Goal: Task Accomplishment & Management: Use online tool/utility

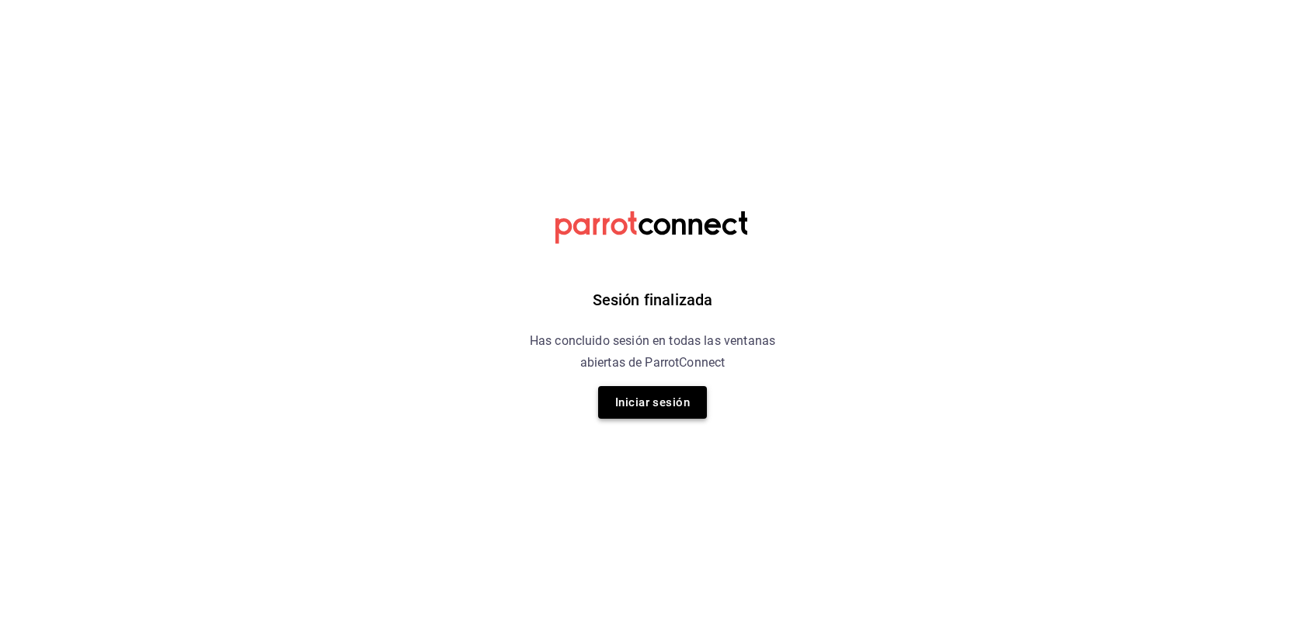
click at [675, 419] on button "Iniciar sesión" at bounding box center [652, 402] width 109 height 33
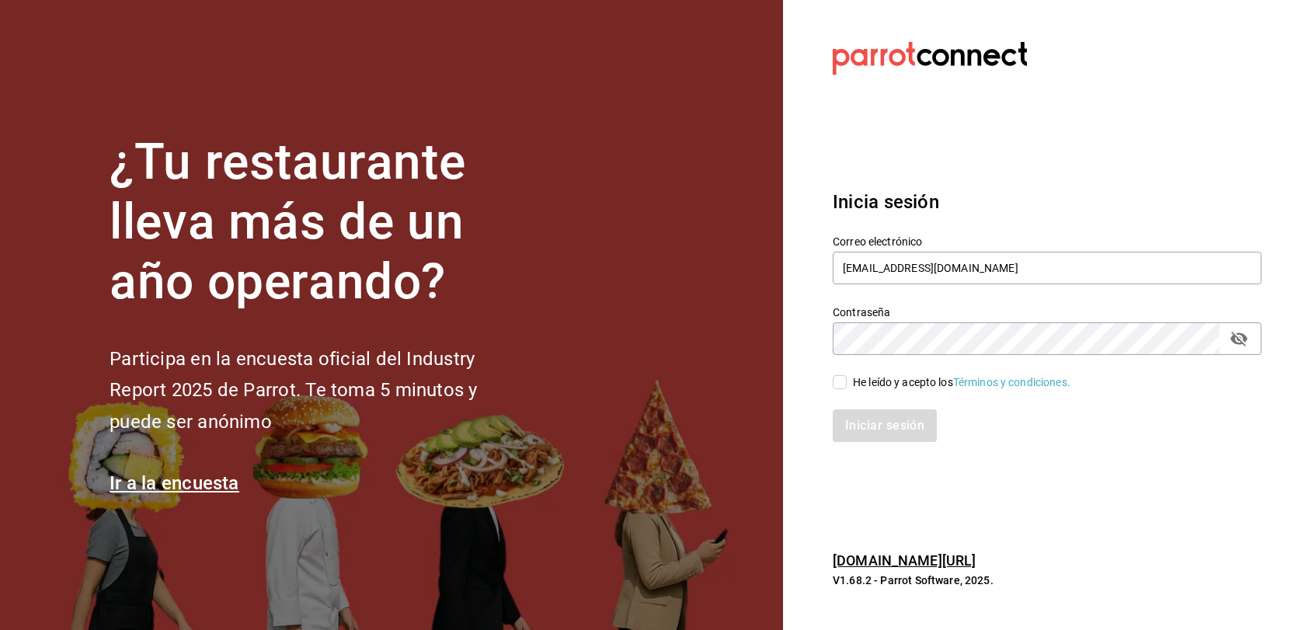
click at [844, 384] on input "He leído y acepto los Términos y condiciones." at bounding box center [840, 382] width 14 height 14
checkbox input "true"
click at [855, 430] on button "Iniciar sesión" at bounding box center [886, 425] width 106 height 33
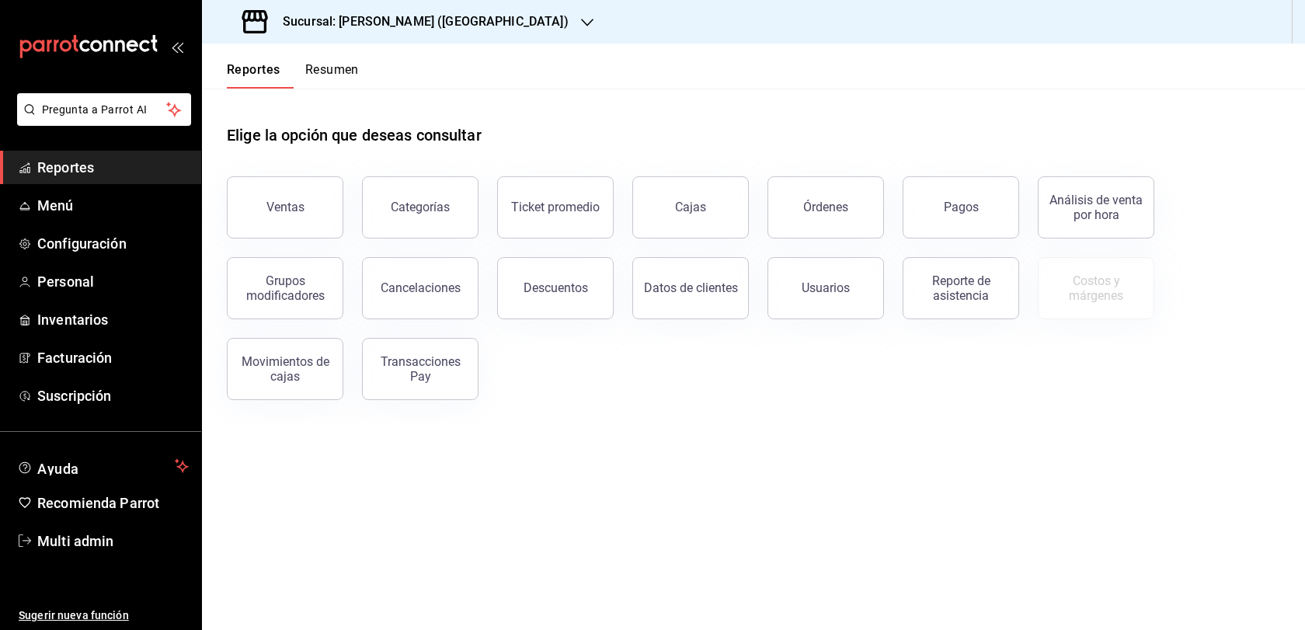
click at [454, 32] on div "Sucursal: [PERSON_NAME] ([GEOGRAPHIC_DATA])" at bounding box center [406, 22] width 385 height 44
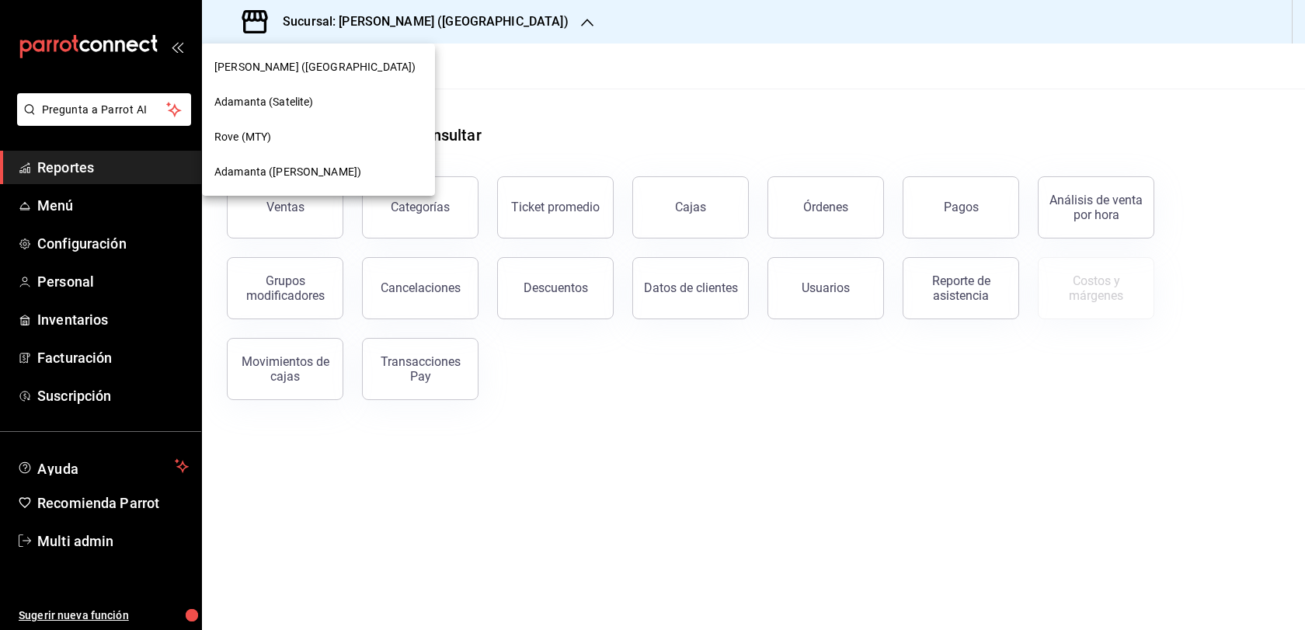
click at [369, 182] on div "Adamanta ([PERSON_NAME])" at bounding box center [318, 172] width 233 height 35
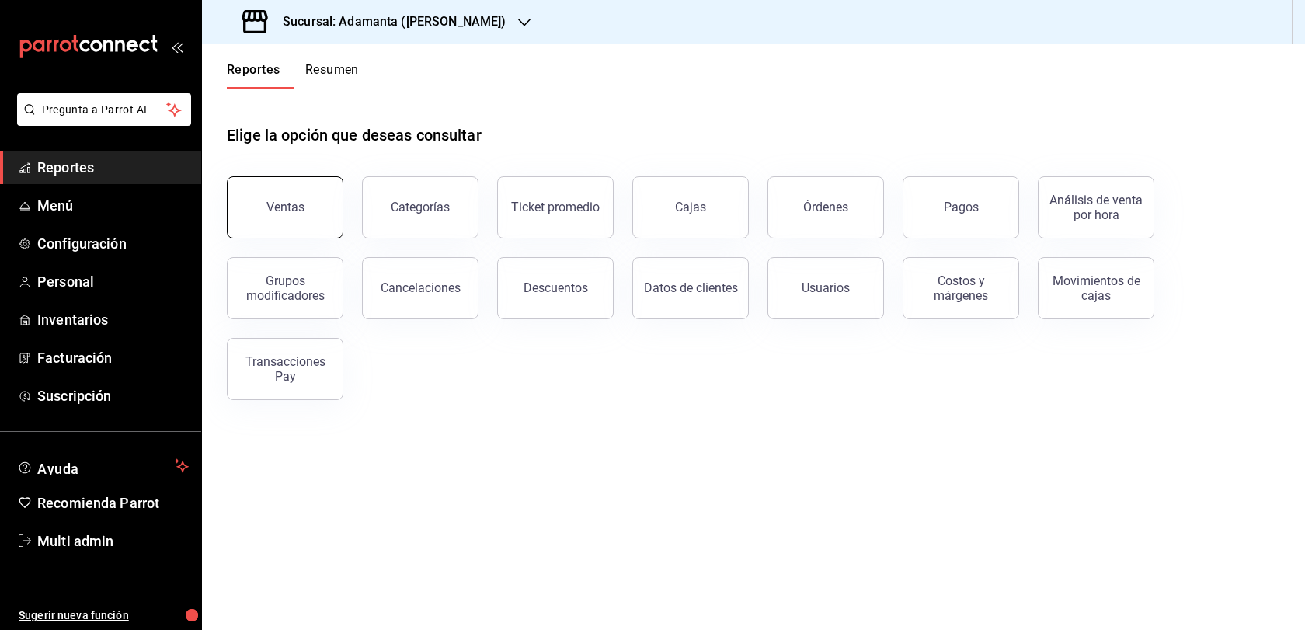
click at [308, 238] on button "Ventas" at bounding box center [285, 207] width 117 height 62
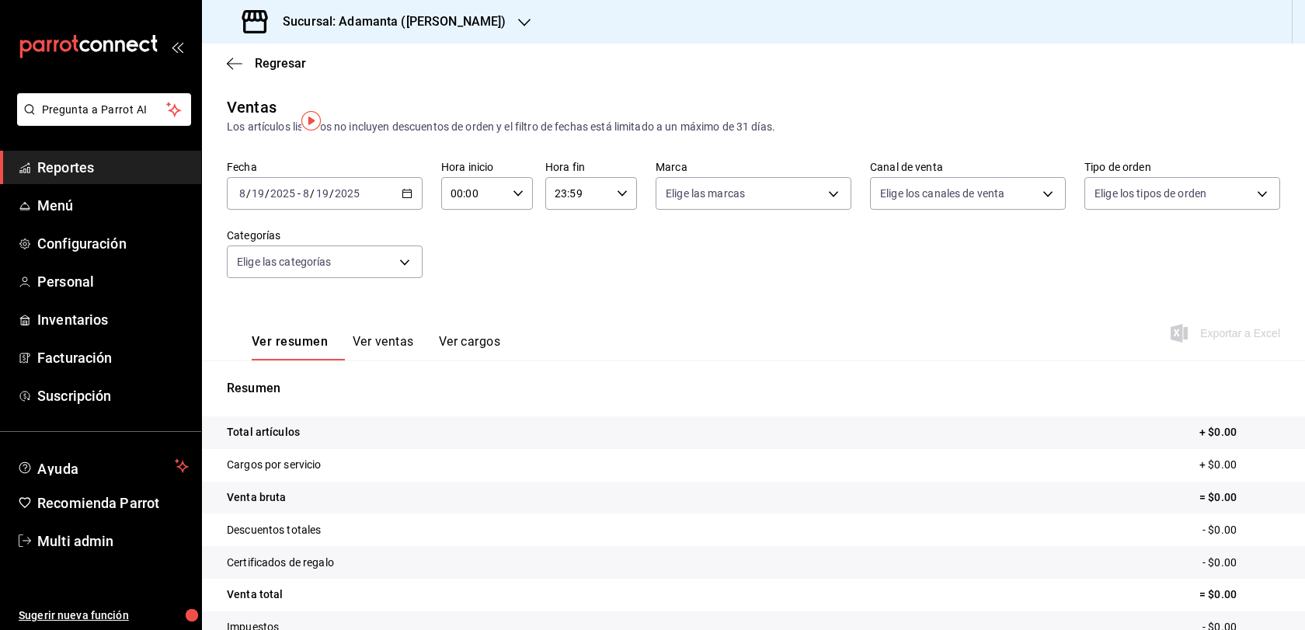
click at [414, 360] on button "Ver ventas" at bounding box center [383, 347] width 61 height 26
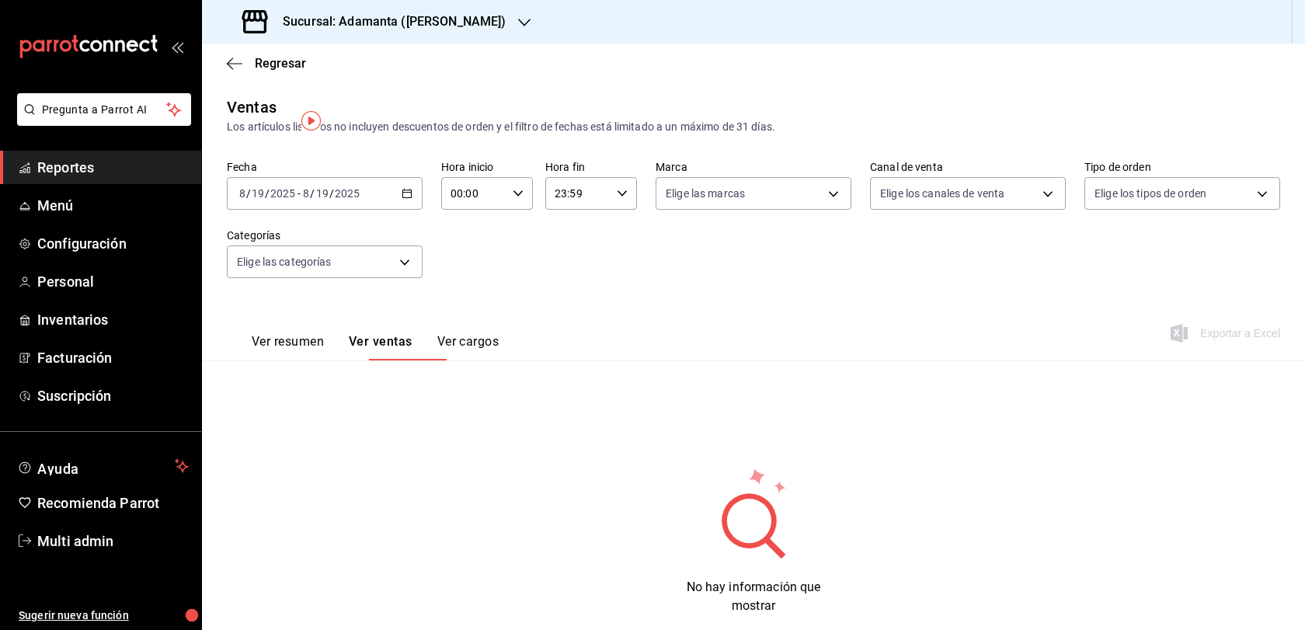
click at [324, 360] on button "Ver resumen" at bounding box center [288, 347] width 72 height 26
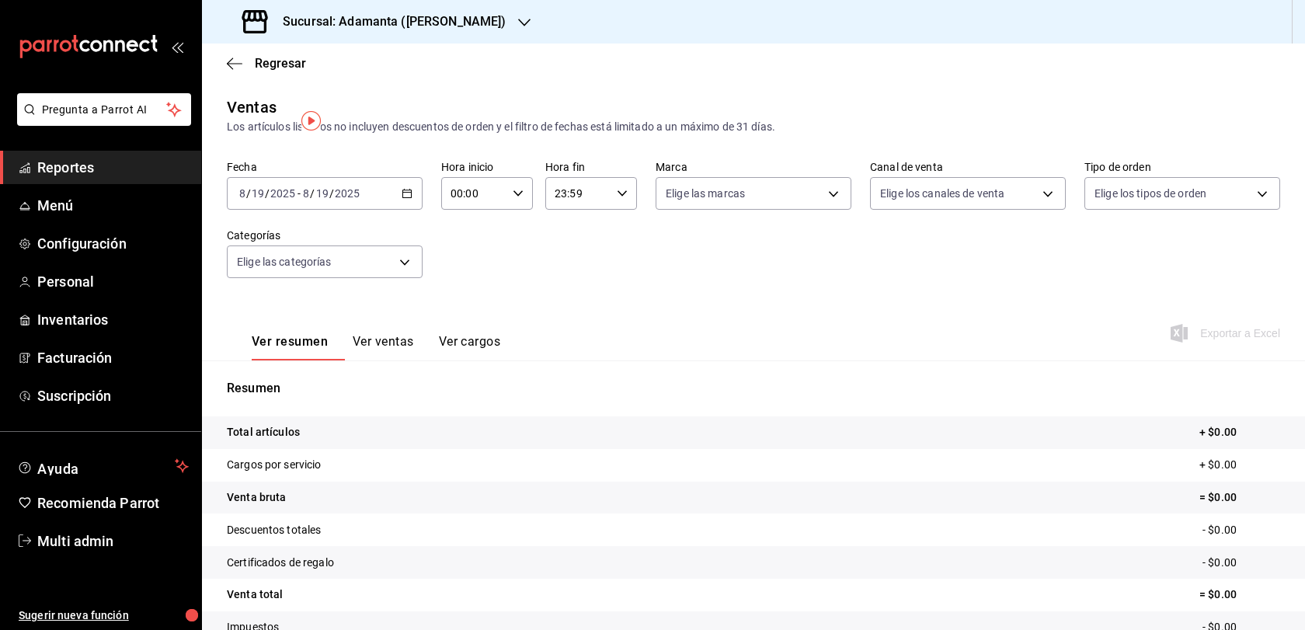
click at [406, 210] on div "[DATE] [DATE] - [DATE] [DATE]" at bounding box center [325, 193] width 196 height 33
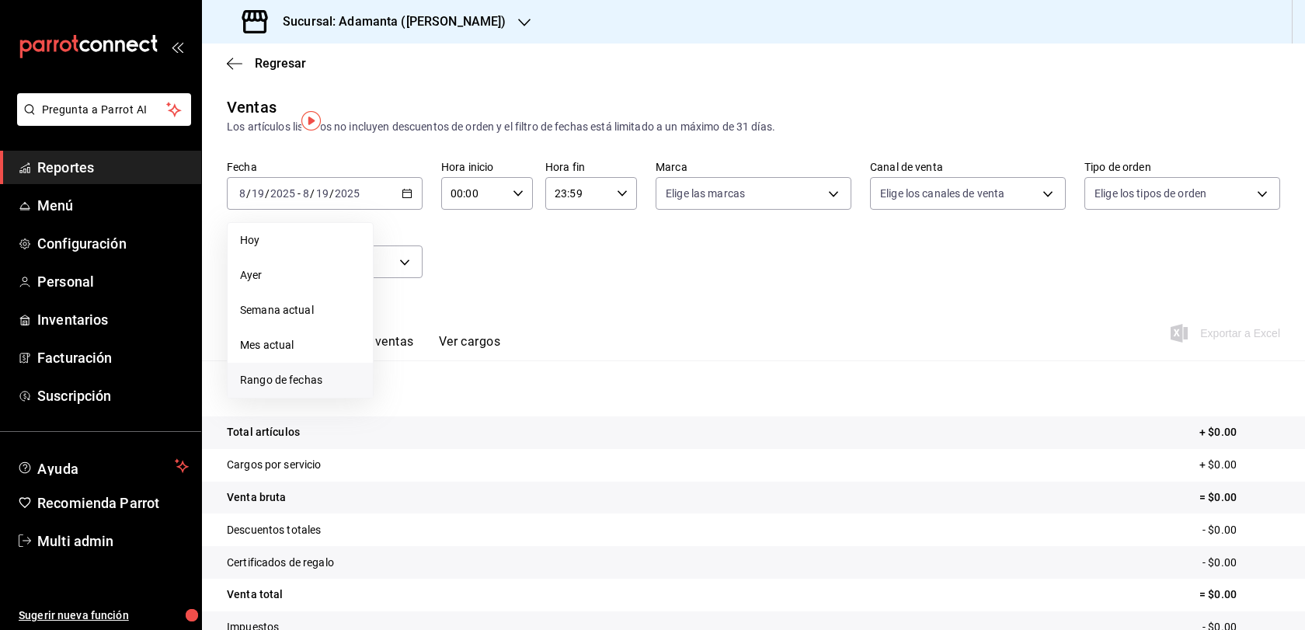
click at [325, 388] on li "Rango de fechas" at bounding box center [300, 380] width 145 height 35
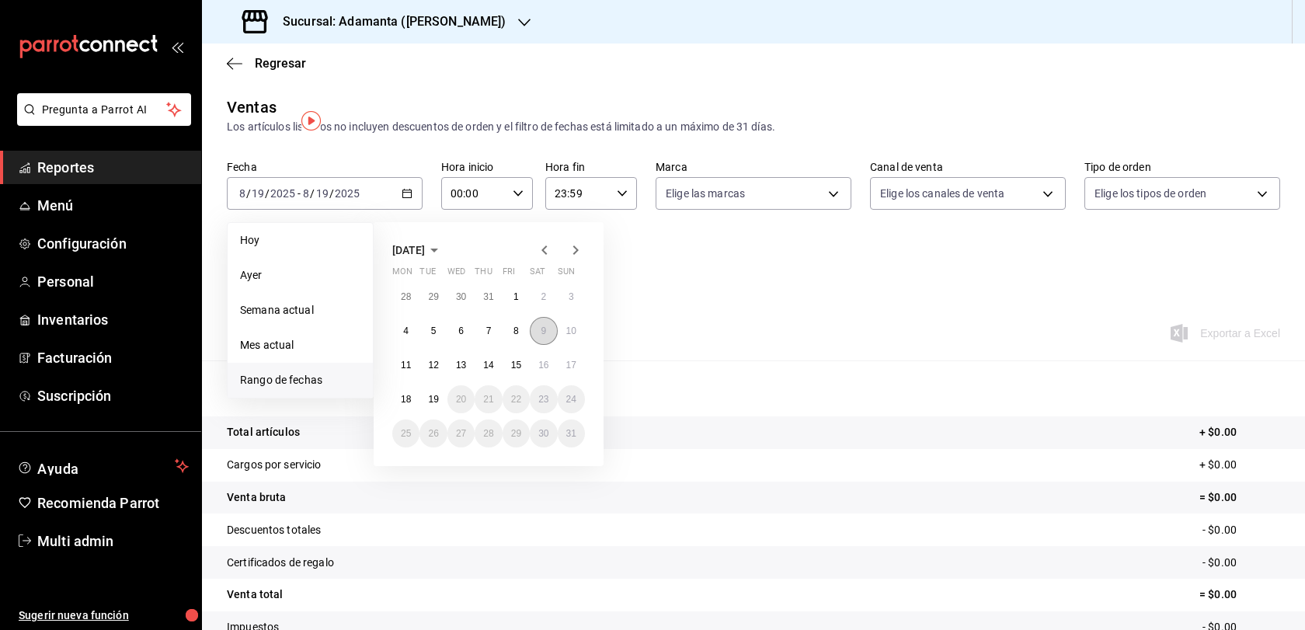
click at [556, 345] on button "9" at bounding box center [543, 331] width 27 height 28
click at [437, 405] on abbr "19" at bounding box center [433, 399] width 10 height 11
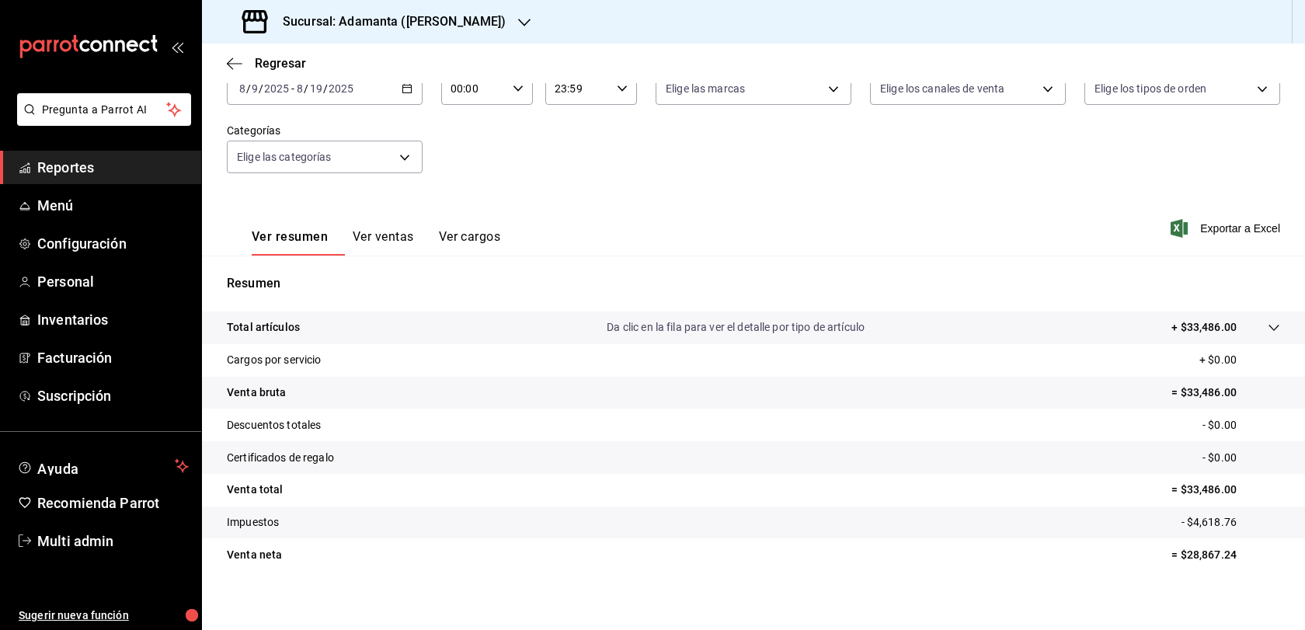
scroll to position [78, 0]
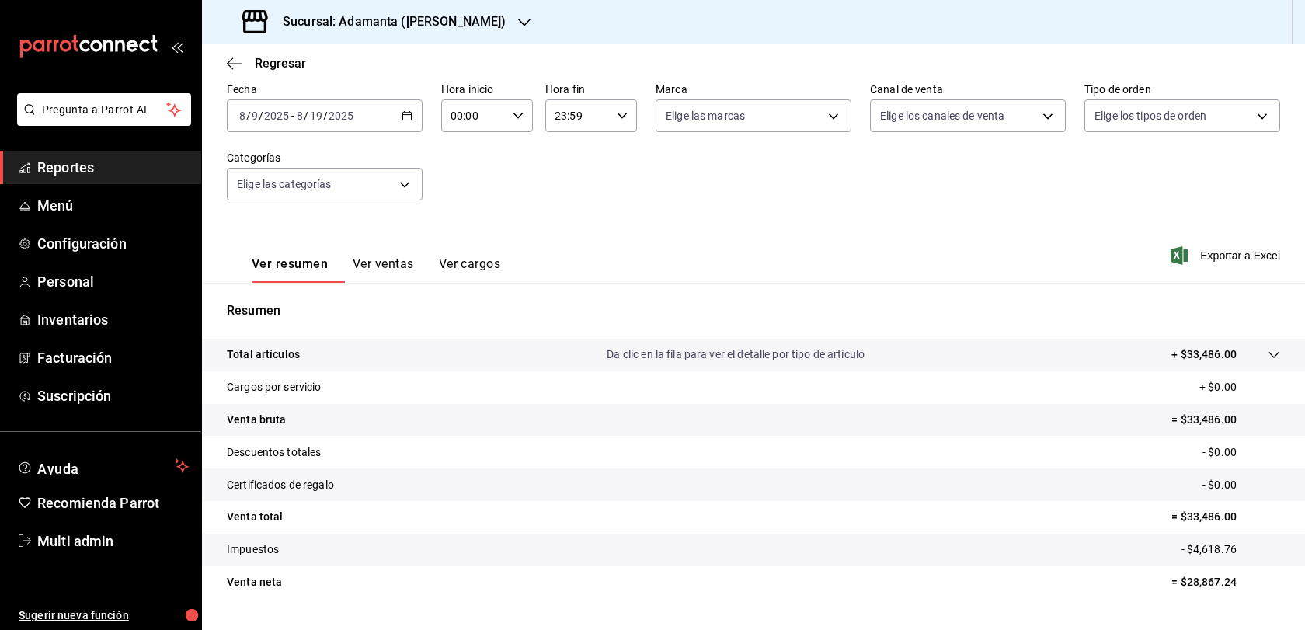
click at [414, 283] on button "Ver ventas" at bounding box center [383, 269] width 61 height 26
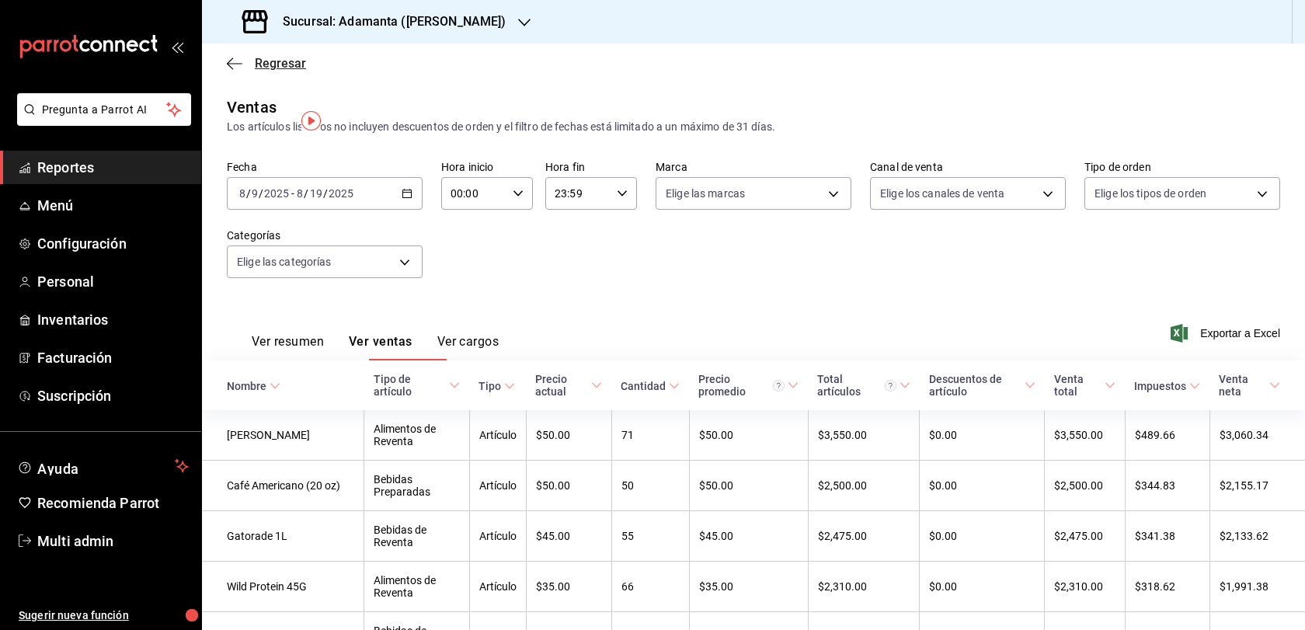
click at [280, 69] on span "Regresar" at bounding box center [280, 63] width 51 height 15
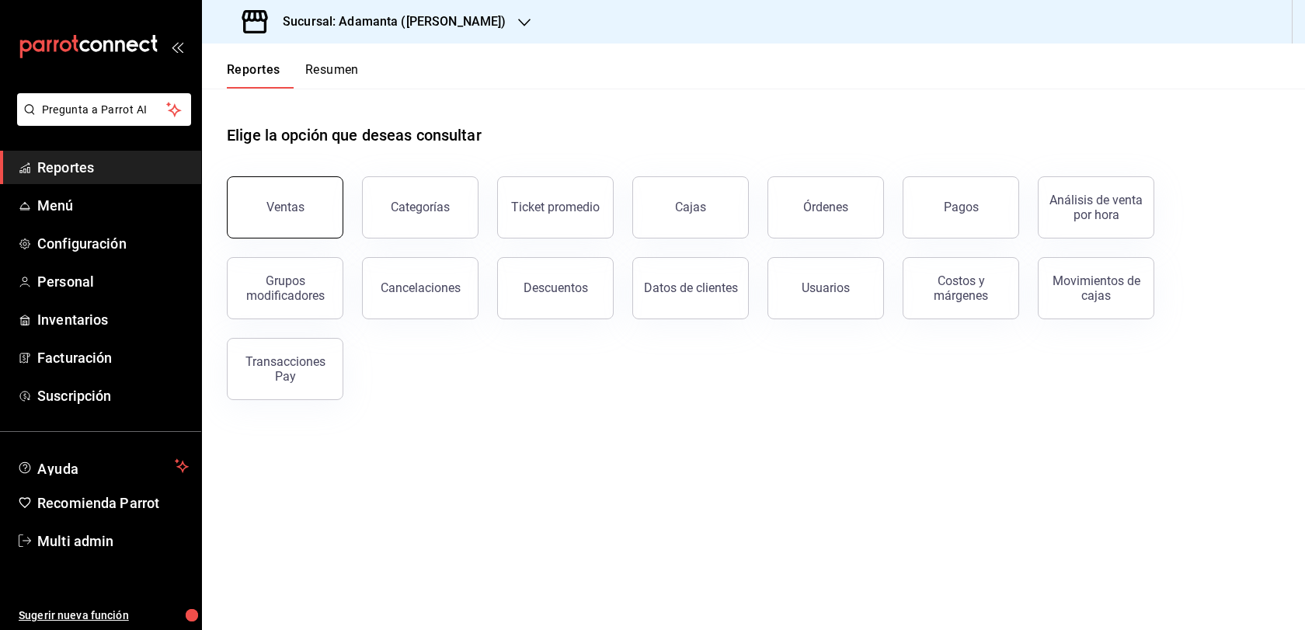
click at [315, 238] on button "Ventas" at bounding box center [285, 207] width 117 height 62
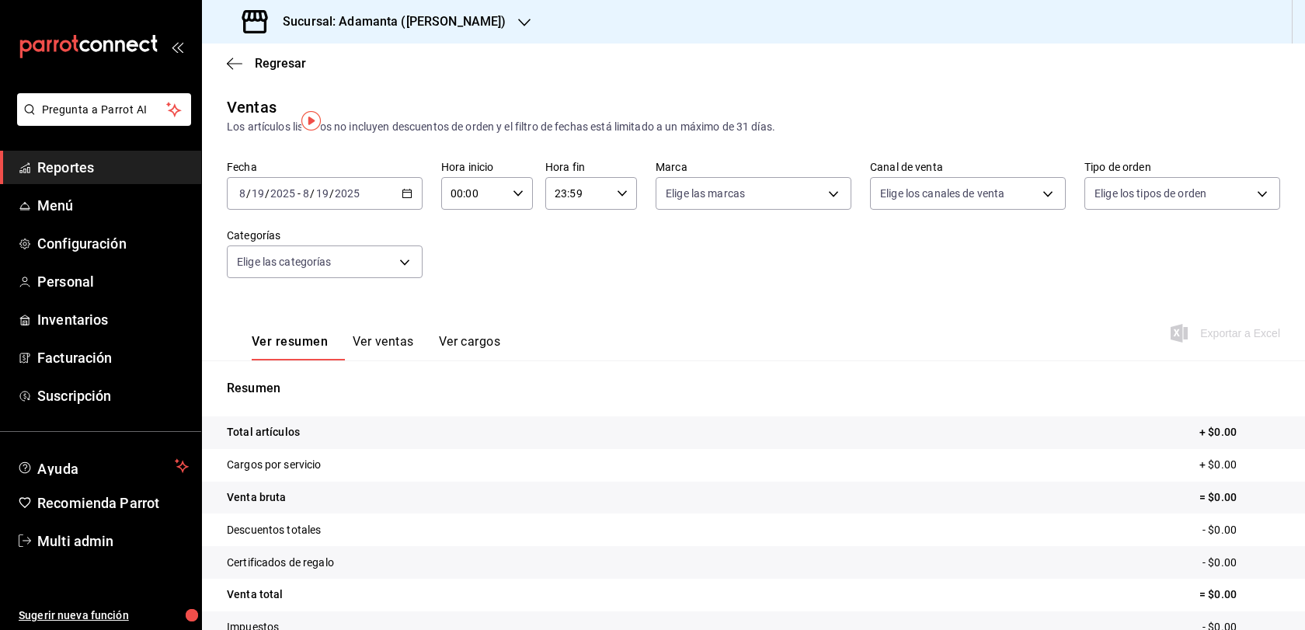
click at [412, 210] on div "[DATE] [DATE] - [DATE] [DATE]" at bounding box center [325, 193] width 196 height 33
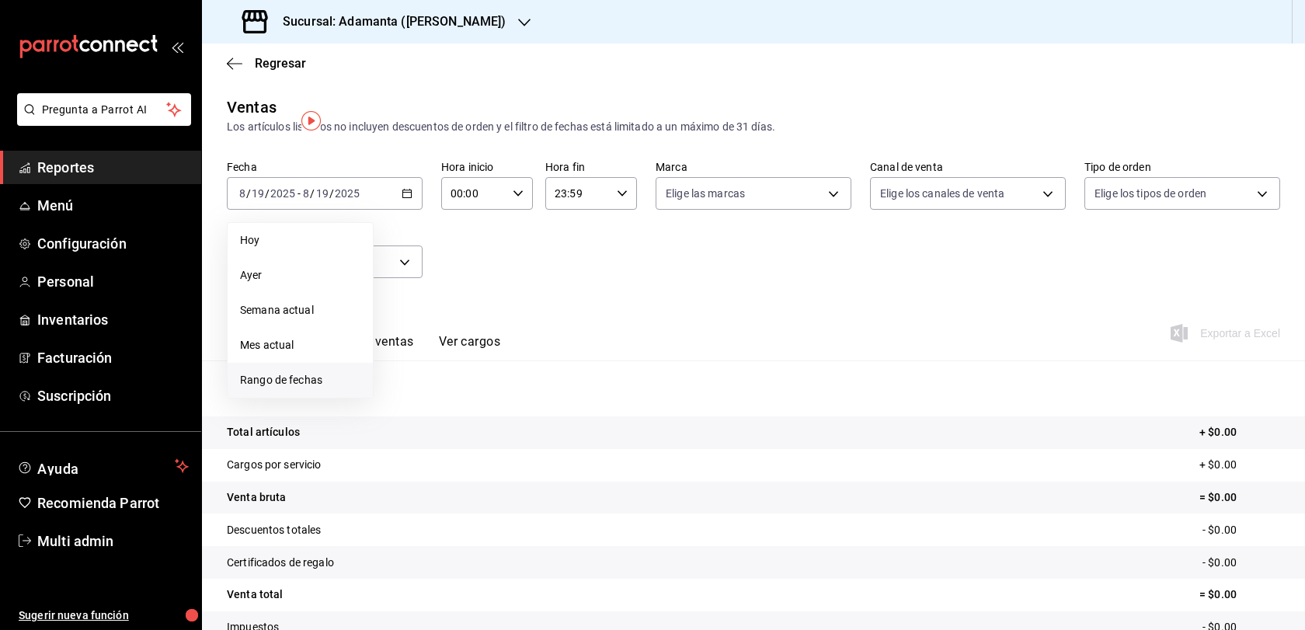
click at [327, 388] on li "Rango de fechas" at bounding box center [300, 380] width 145 height 35
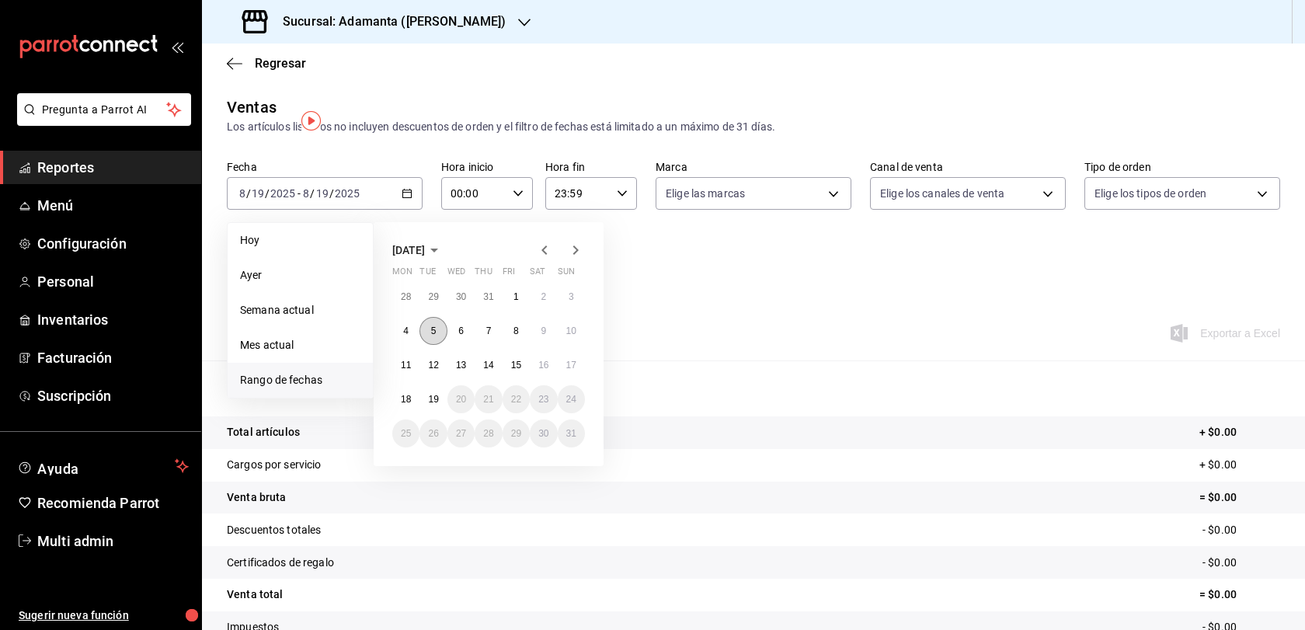
click at [446, 345] on button "5" at bounding box center [432, 331] width 27 height 28
click at [492, 336] on abbr "7" at bounding box center [488, 330] width 5 height 11
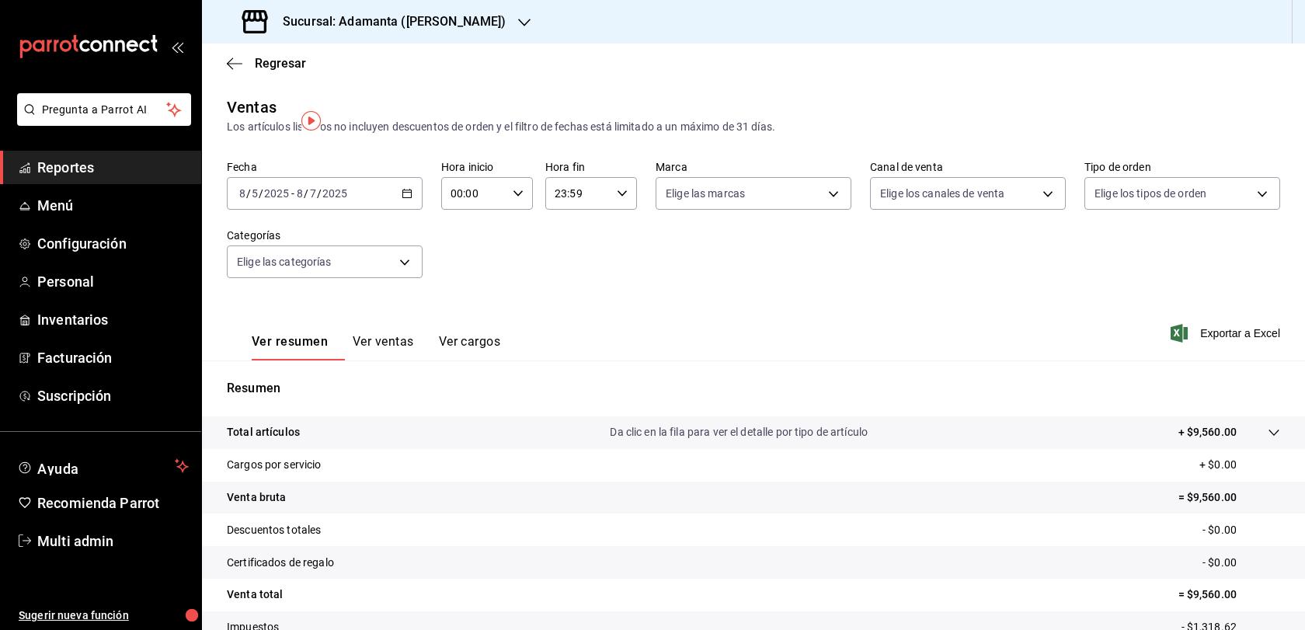
click at [414, 360] on button "Ver ventas" at bounding box center [383, 347] width 61 height 26
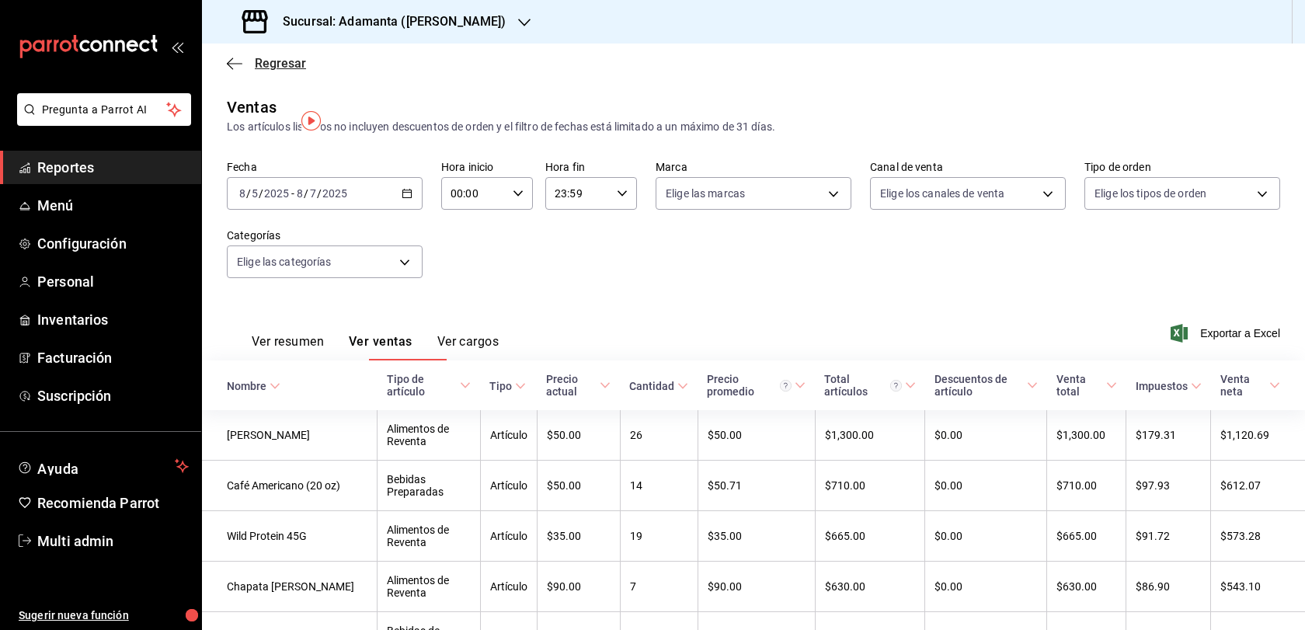
click at [262, 71] on span "Regresar" at bounding box center [280, 63] width 51 height 15
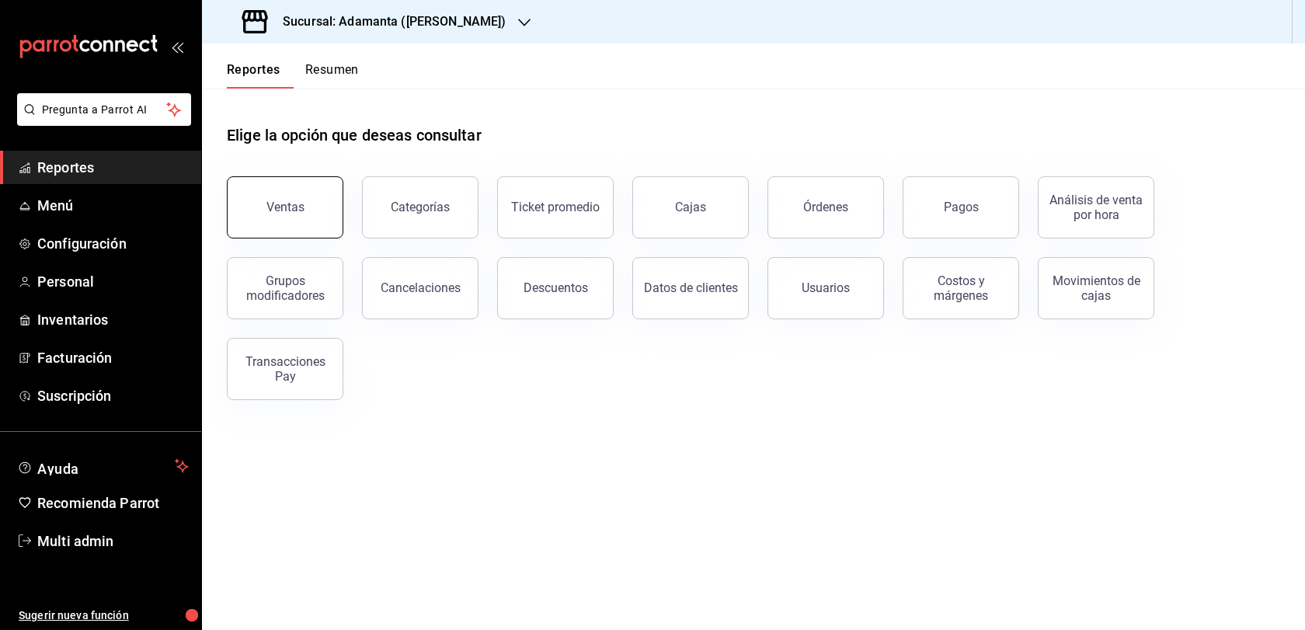
click at [287, 238] on button "Ventas" at bounding box center [285, 207] width 117 height 62
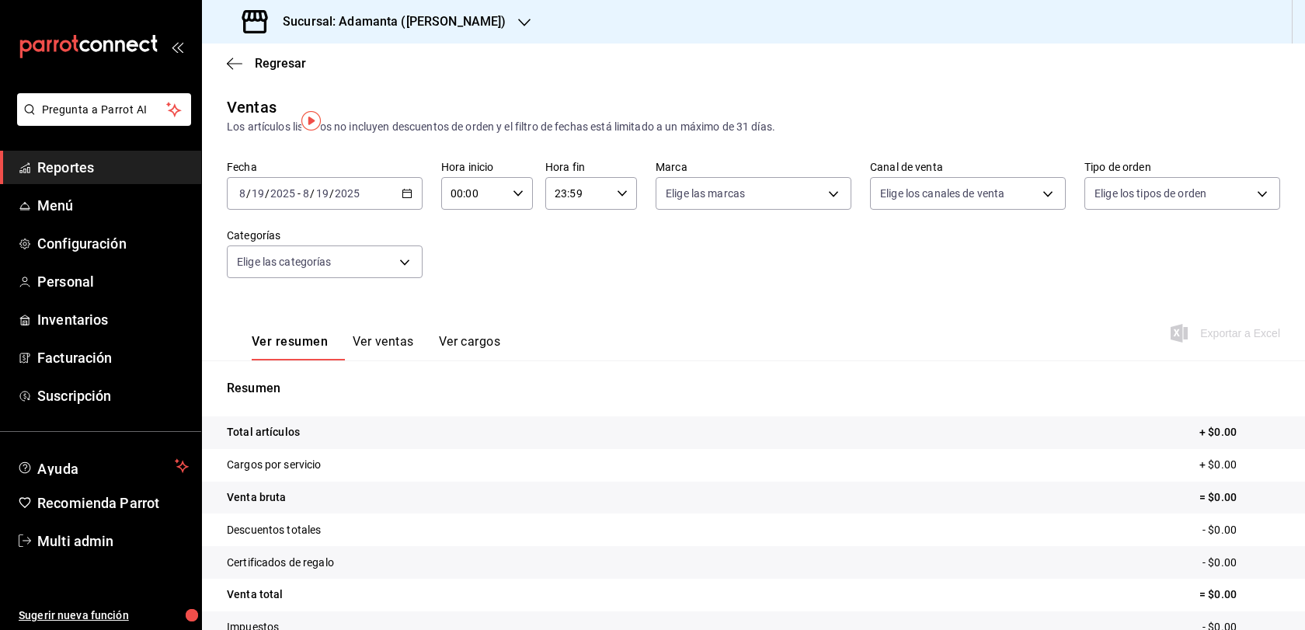
click at [406, 201] on div "[DATE] [DATE] - [DATE] [DATE]" at bounding box center [325, 193] width 196 height 33
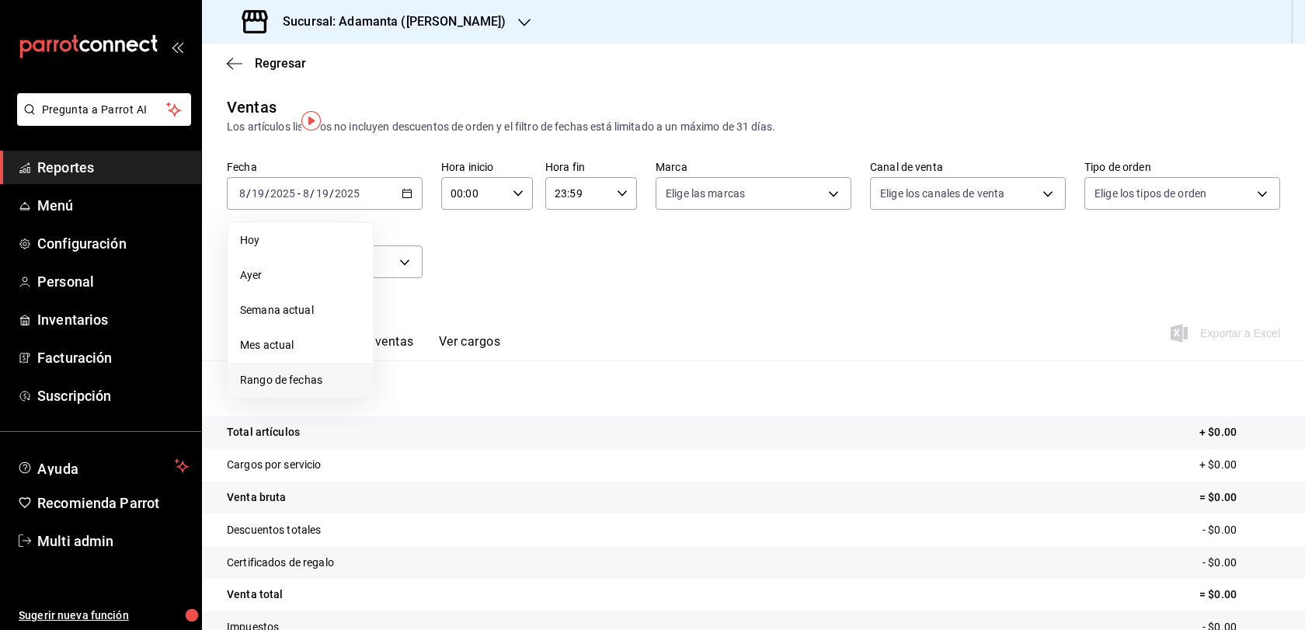
click at [292, 388] on span "Rango de fechas" at bounding box center [300, 380] width 120 height 16
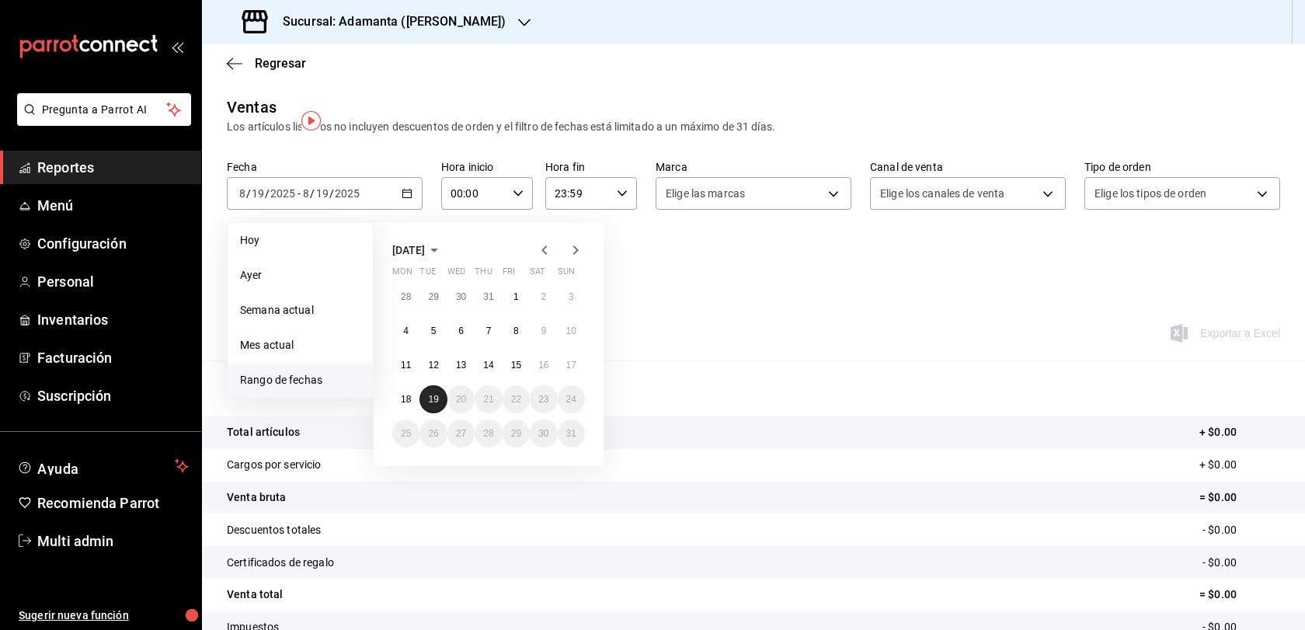
click at [438, 405] on abbr "19" at bounding box center [433, 399] width 10 height 11
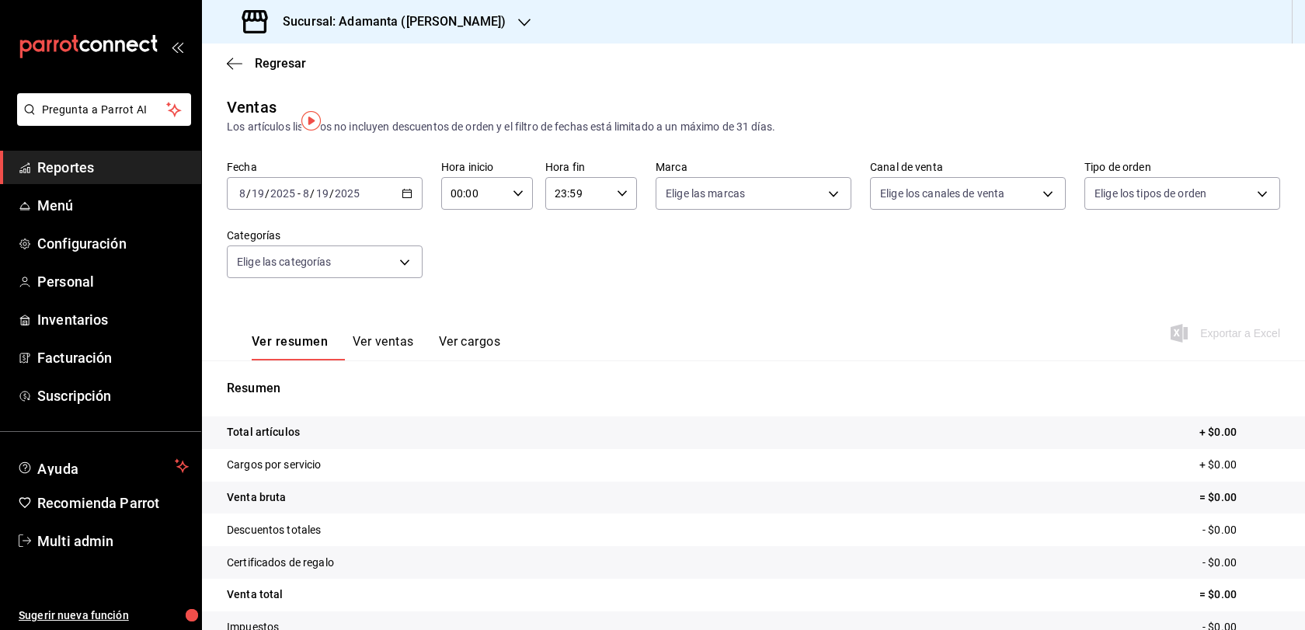
click at [408, 199] on icon "button" at bounding box center [407, 193] width 11 height 11
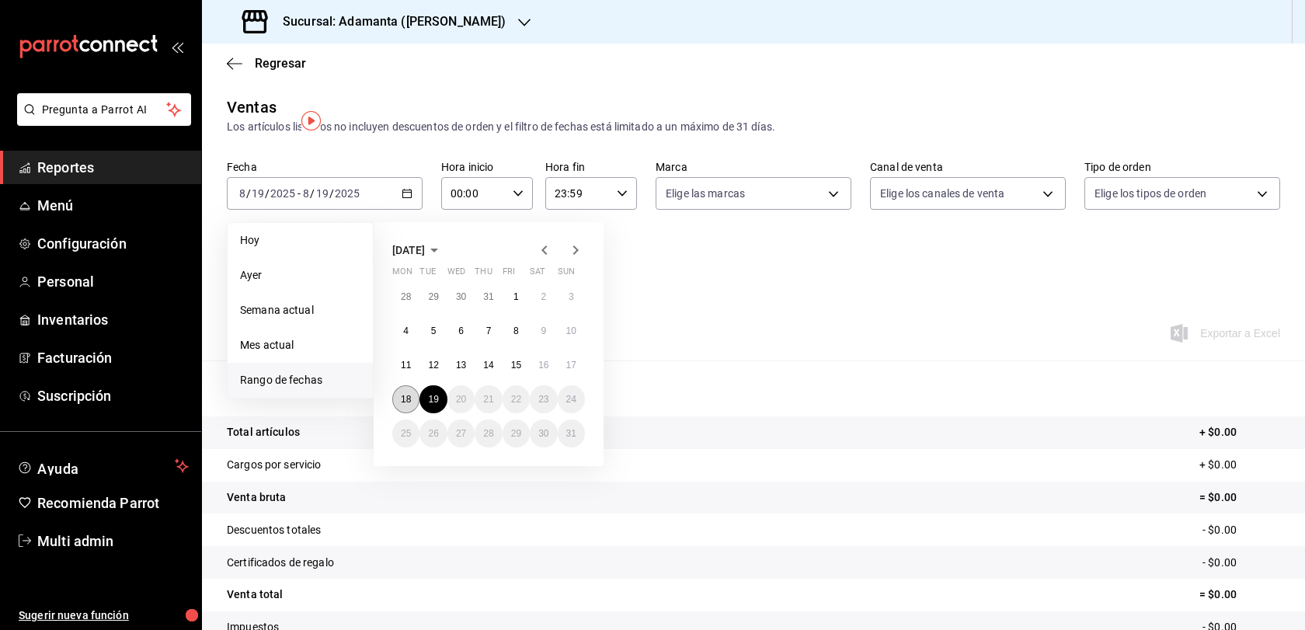
click at [411, 405] on abbr "18" at bounding box center [406, 399] width 10 height 11
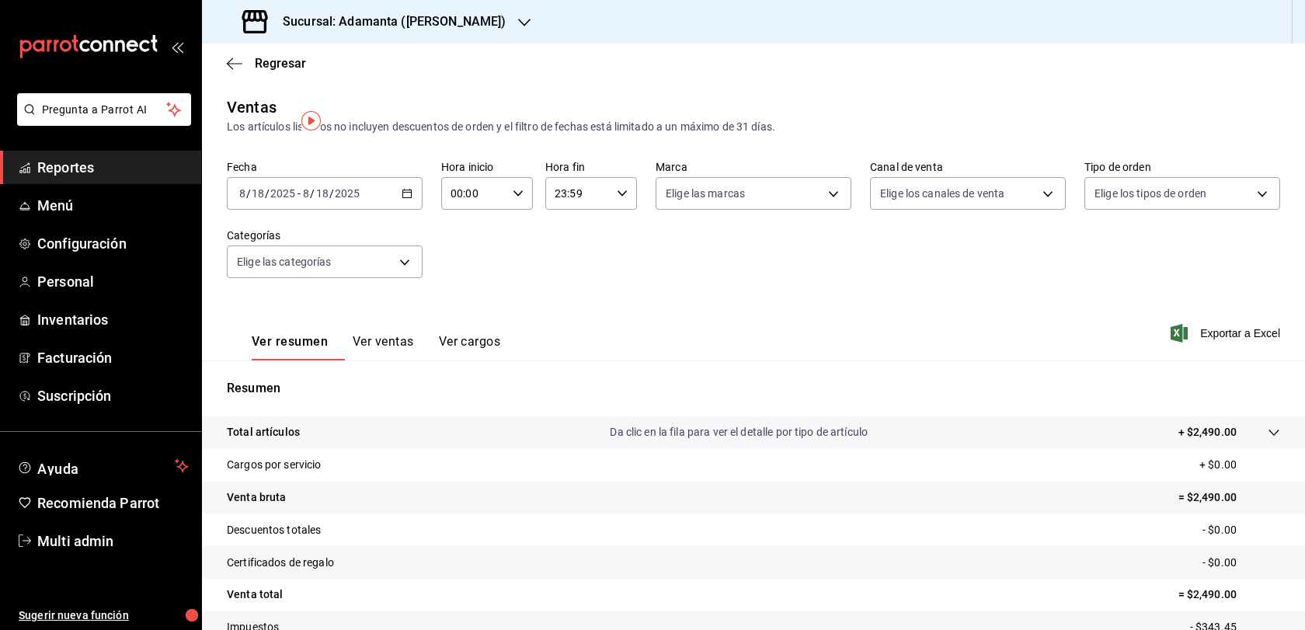
click at [403, 210] on div "[DATE] [DATE] - [DATE] [DATE]" at bounding box center [325, 193] width 196 height 33
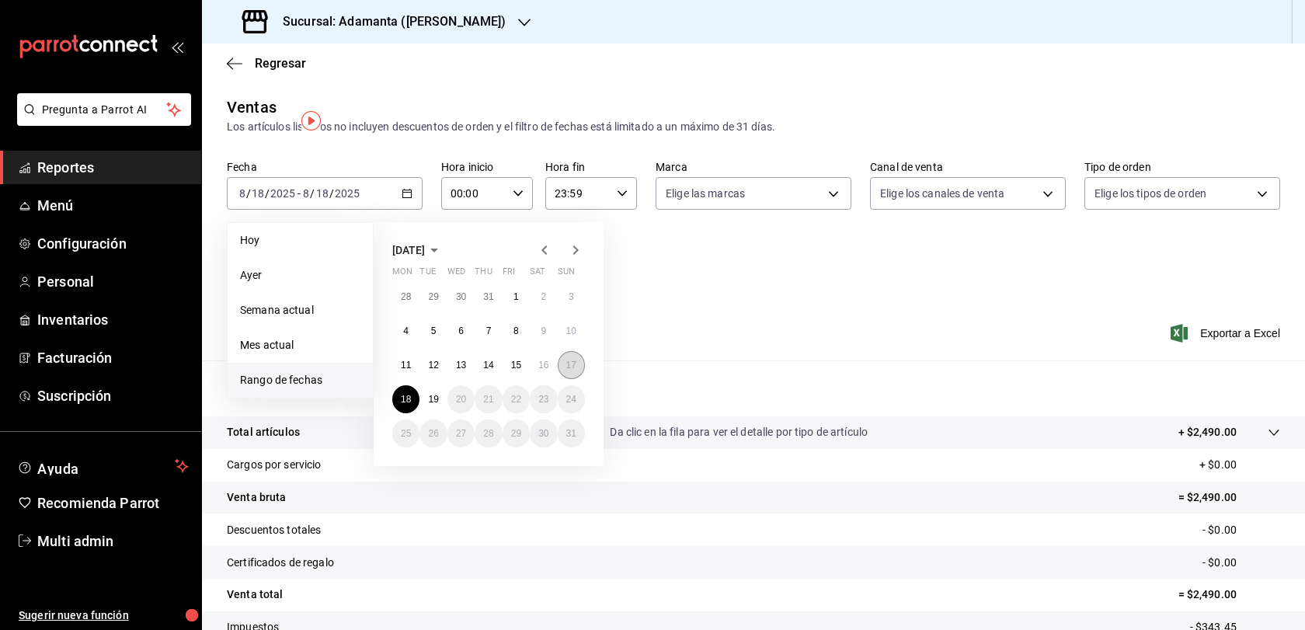
click at [576, 371] on abbr "17" at bounding box center [571, 365] width 10 height 11
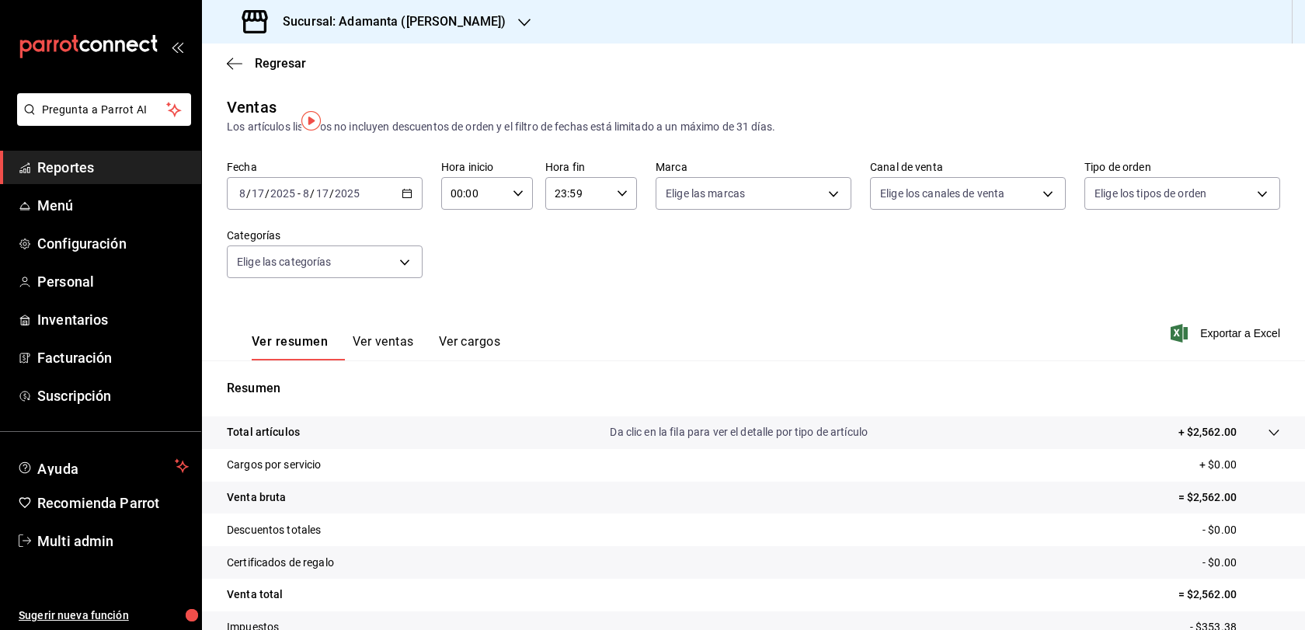
click at [412, 199] on icon "button" at bounding box center [407, 193] width 11 height 11
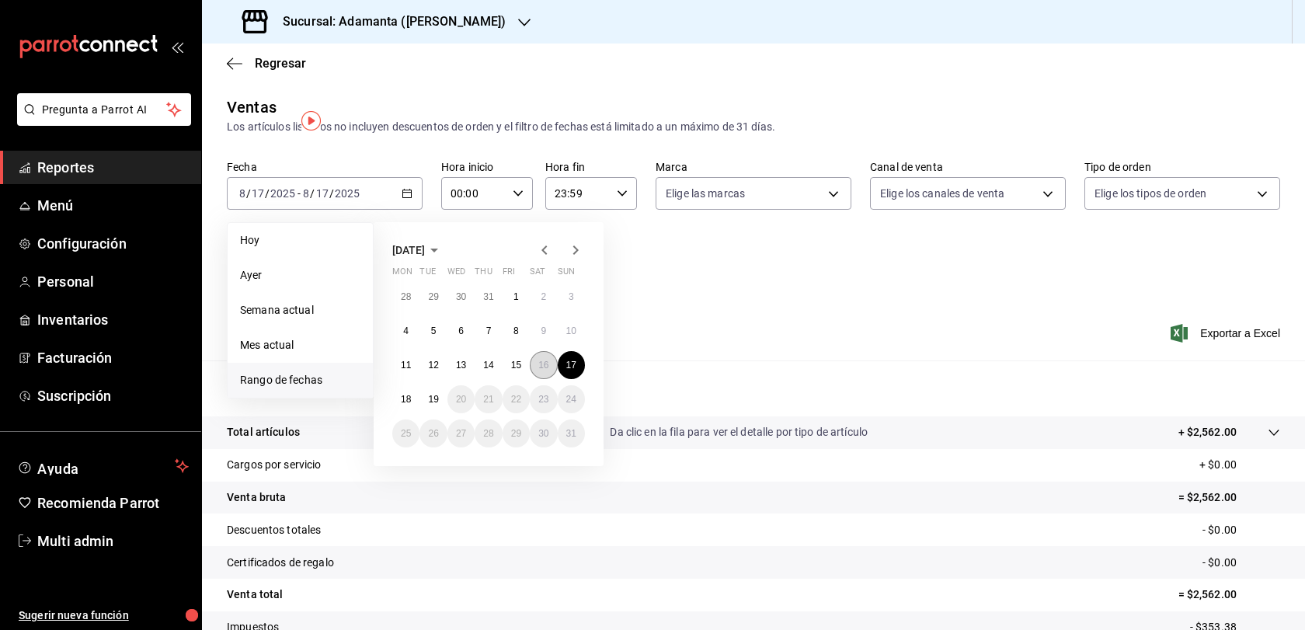
click at [557, 379] on button "16" at bounding box center [543, 365] width 27 height 28
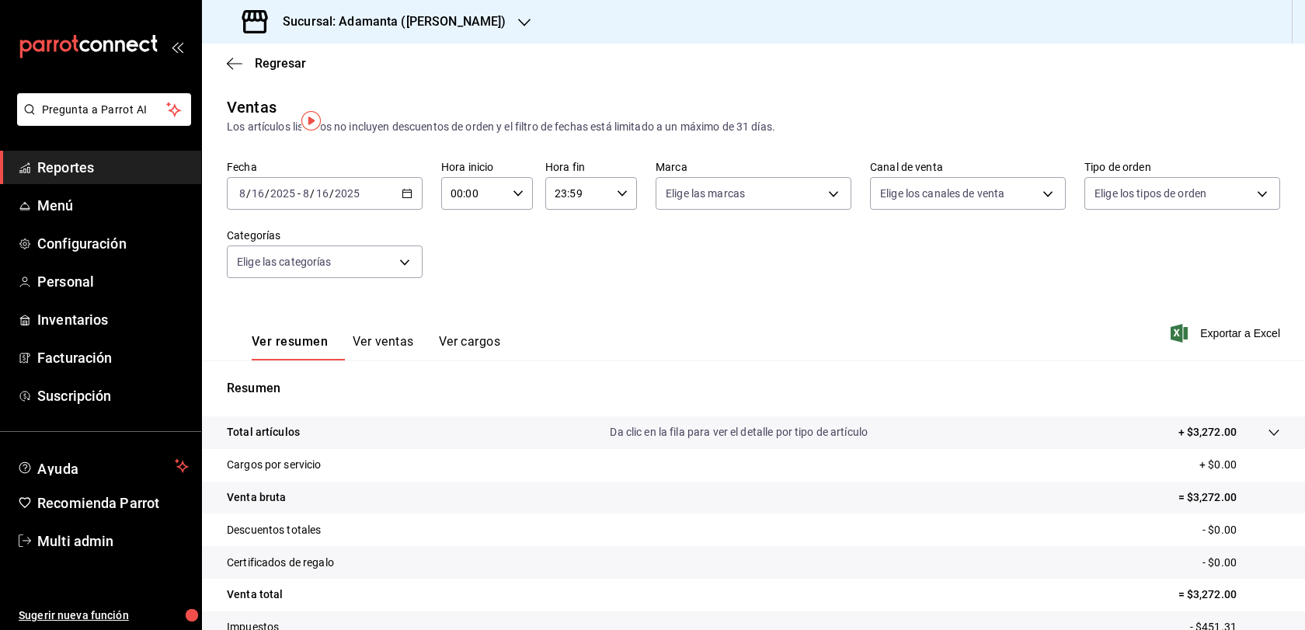
click at [412, 210] on div "[DATE] [DATE] - [DATE] [DATE]" at bounding box center [325, 193] width 196 height 33
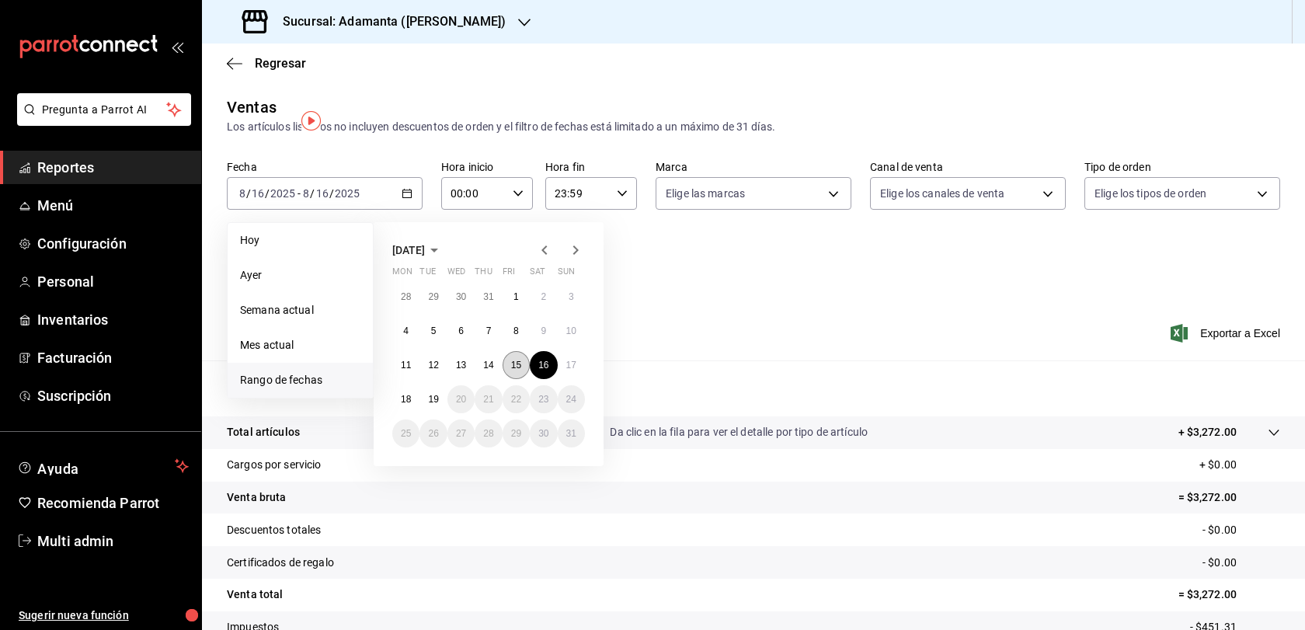
click at [527, 379] on button "15" at bounding box center [516, 365] width 27 height 28
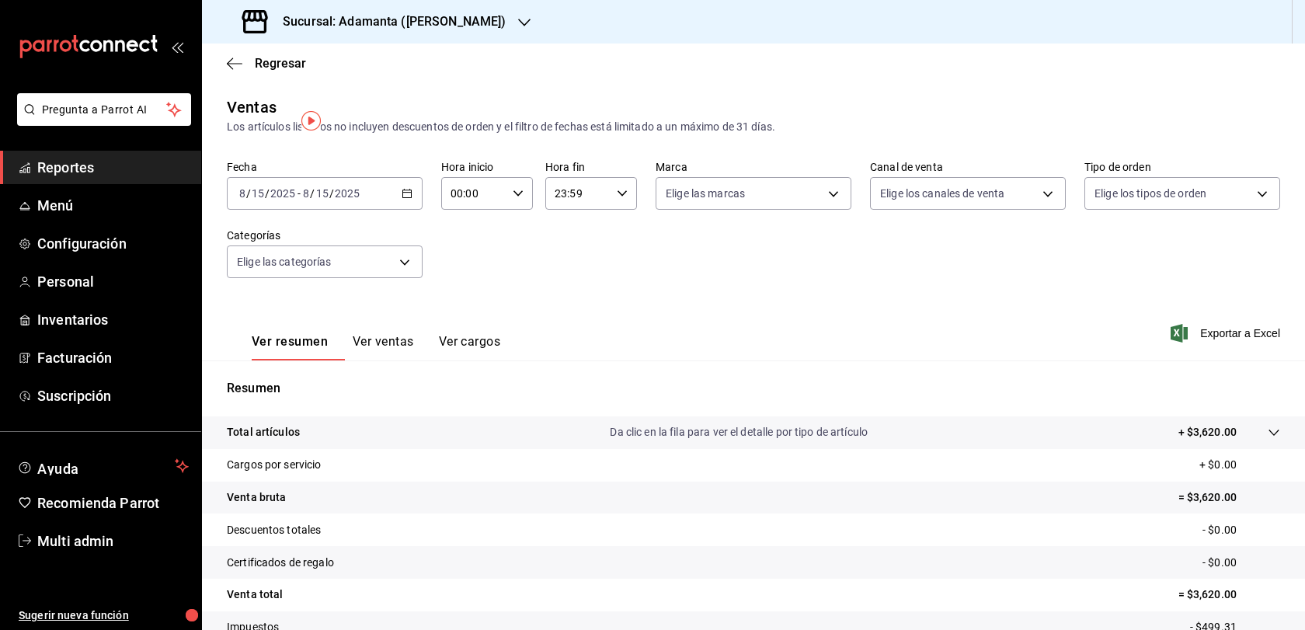
click at [406, 199] on icon "button" at bounding box center [407, 193] width 11 height 11
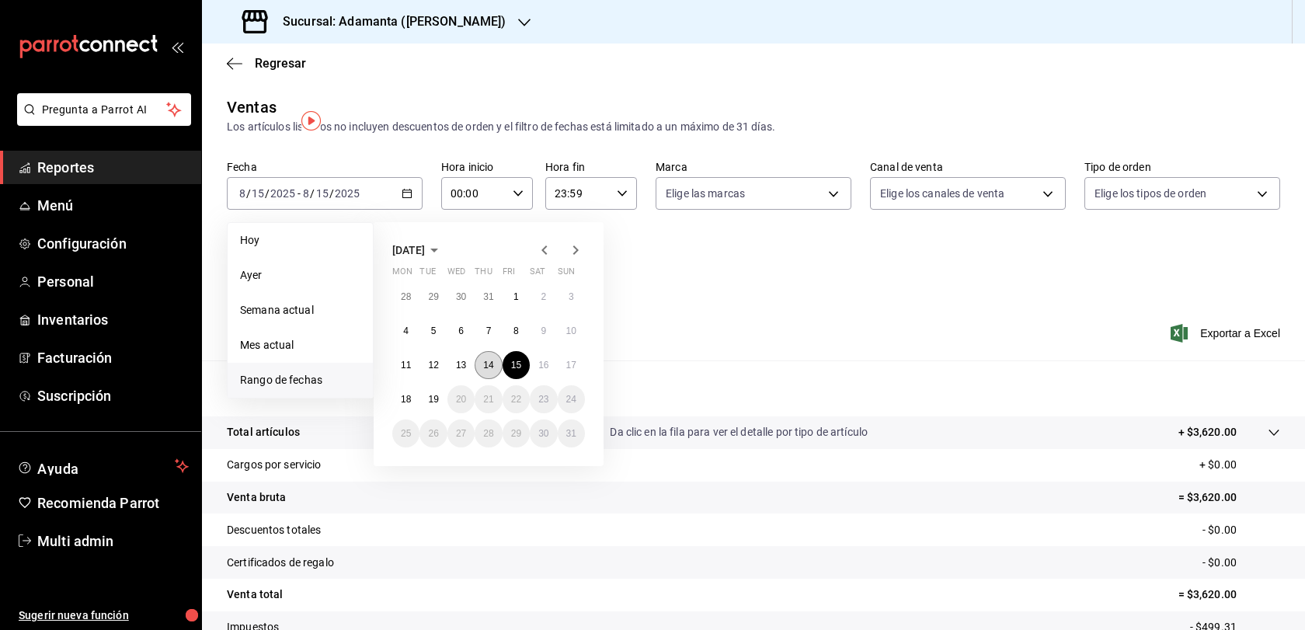
click at [493, 371] on abbr "14" at bounding box center [488, 365] width 10 height 11
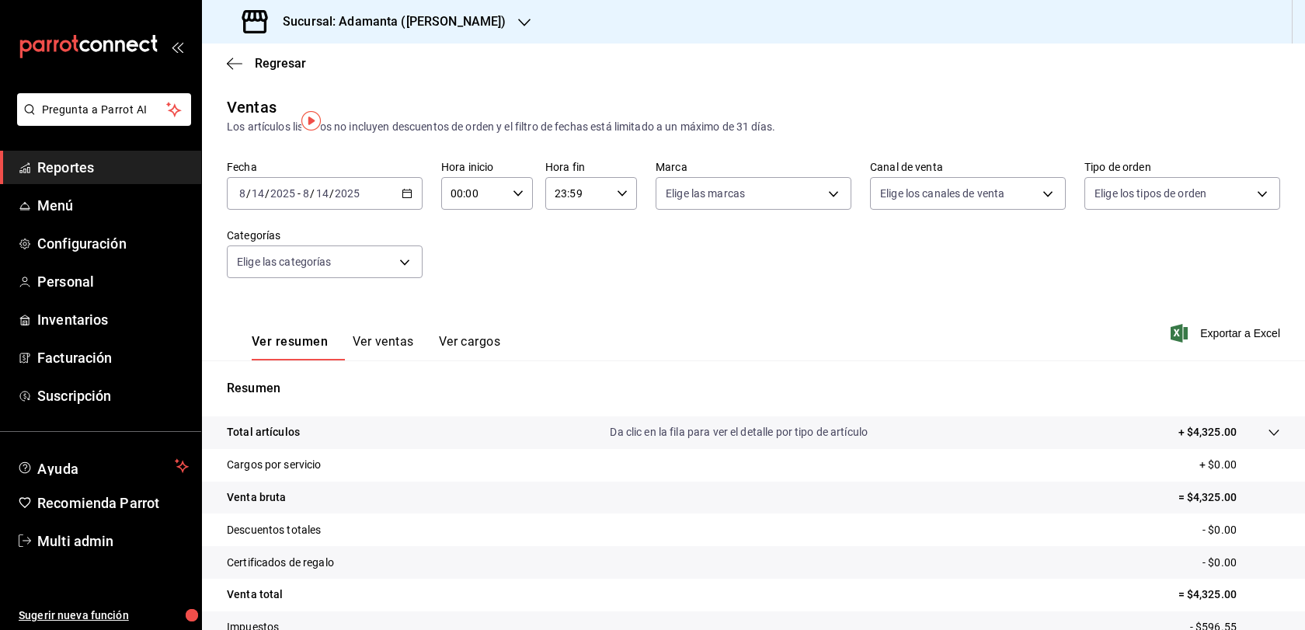
click at [422, 210] on div "[DATE] [DATE] - [DATE] [DATE]" at bounding box center [325, 193] width 196 height 33
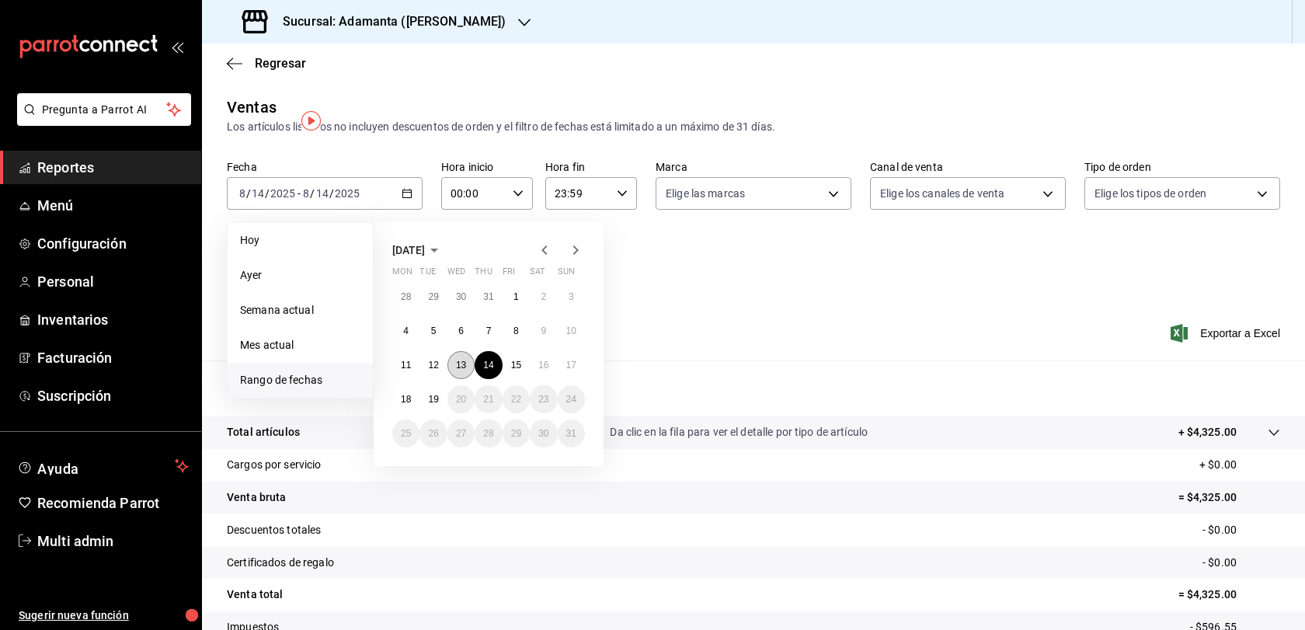
click at [466, 371] on abbr "13" at bounding box center [461, 365] width 10 height 11
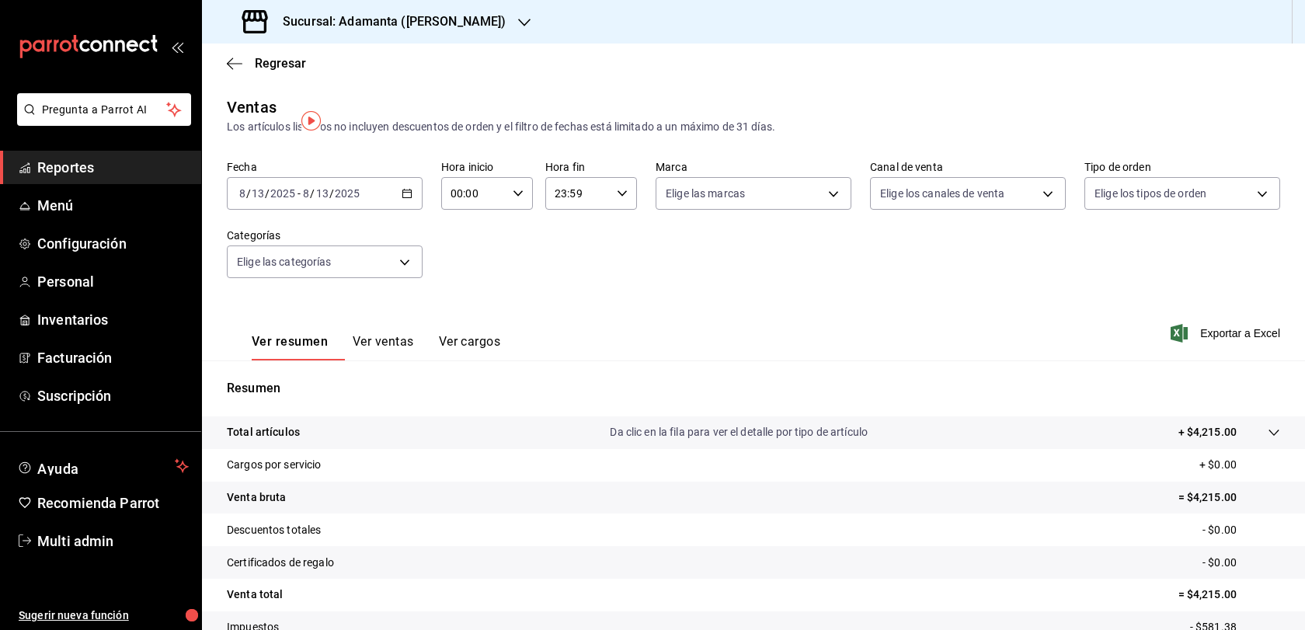
click at [417, 210] on div "[DATE] [DATE] - [DATE] [DATE]" at bounding box center [325, 193] width 196 height 33
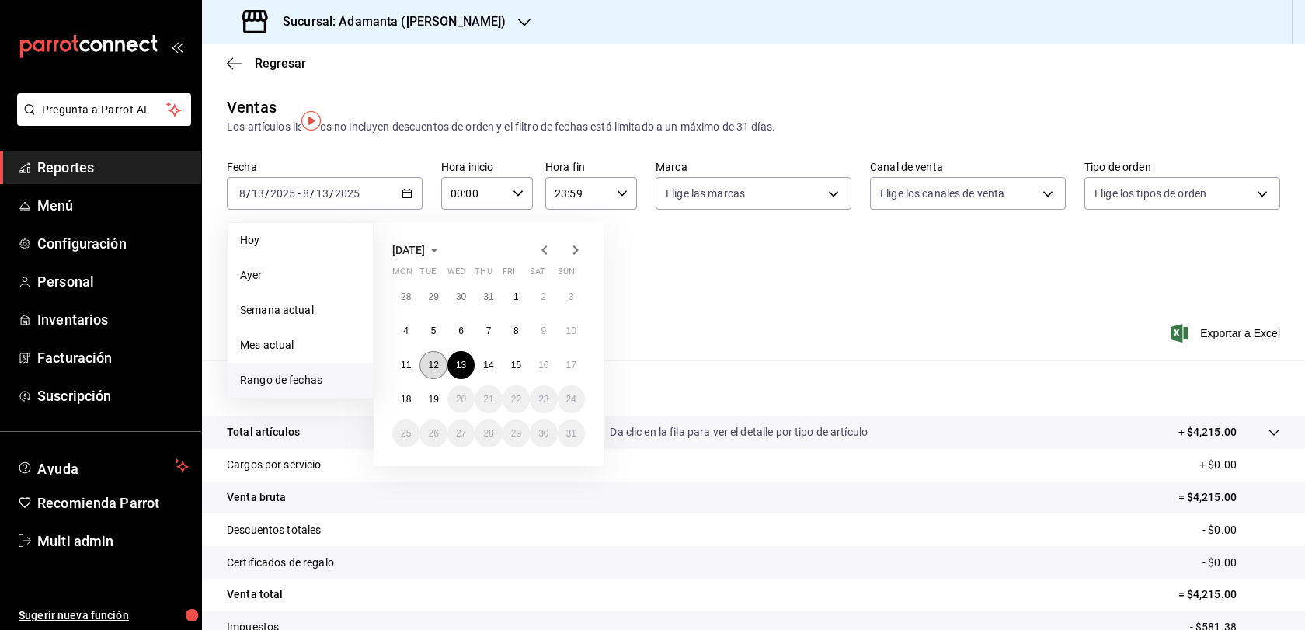
click at [438, 371] on abbr "12" at bounding box center [433, 365] width 10 height 11
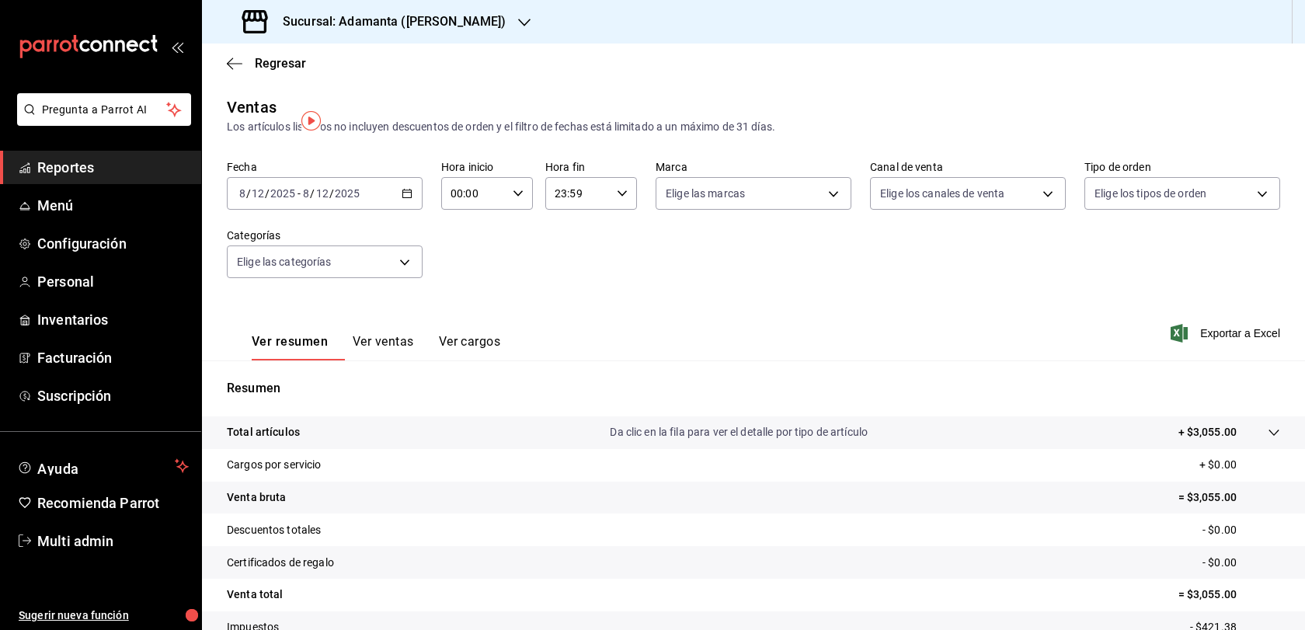
click at [415, 207] on div "[DATE] [DATE] - [DATE] [DATE]" at bounding box center [325, 193] width 196 height 33
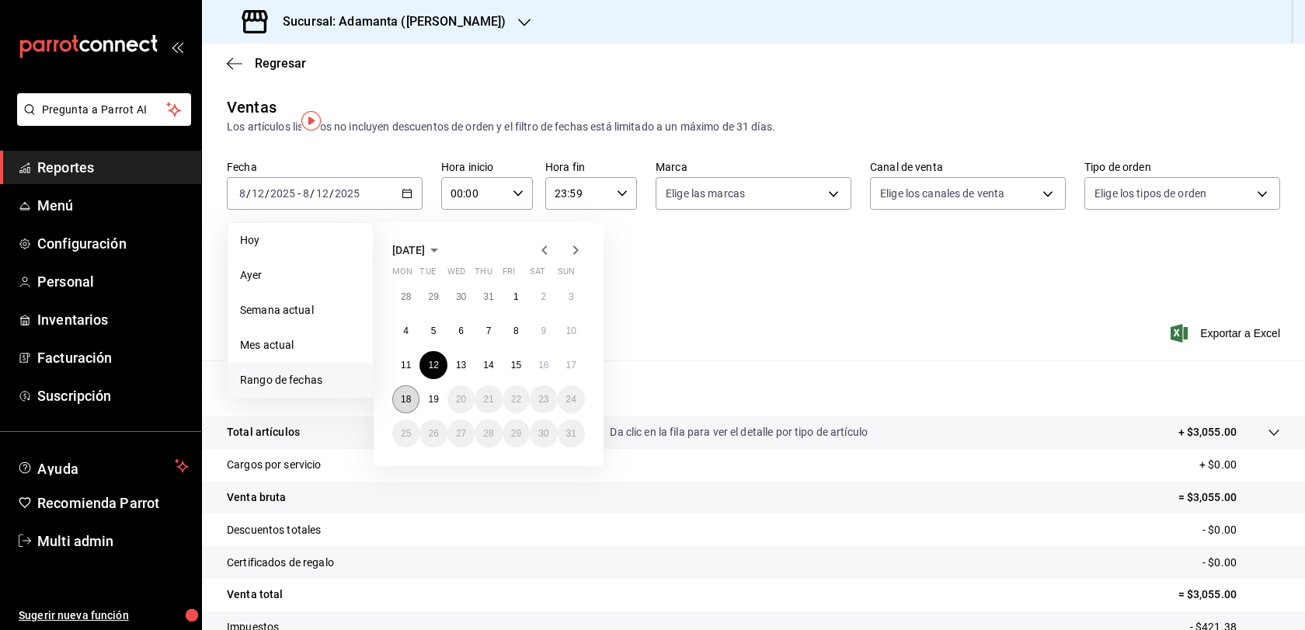
click at [416, 411] on button "18" at bounding box center [405, 399] width 27 height 28
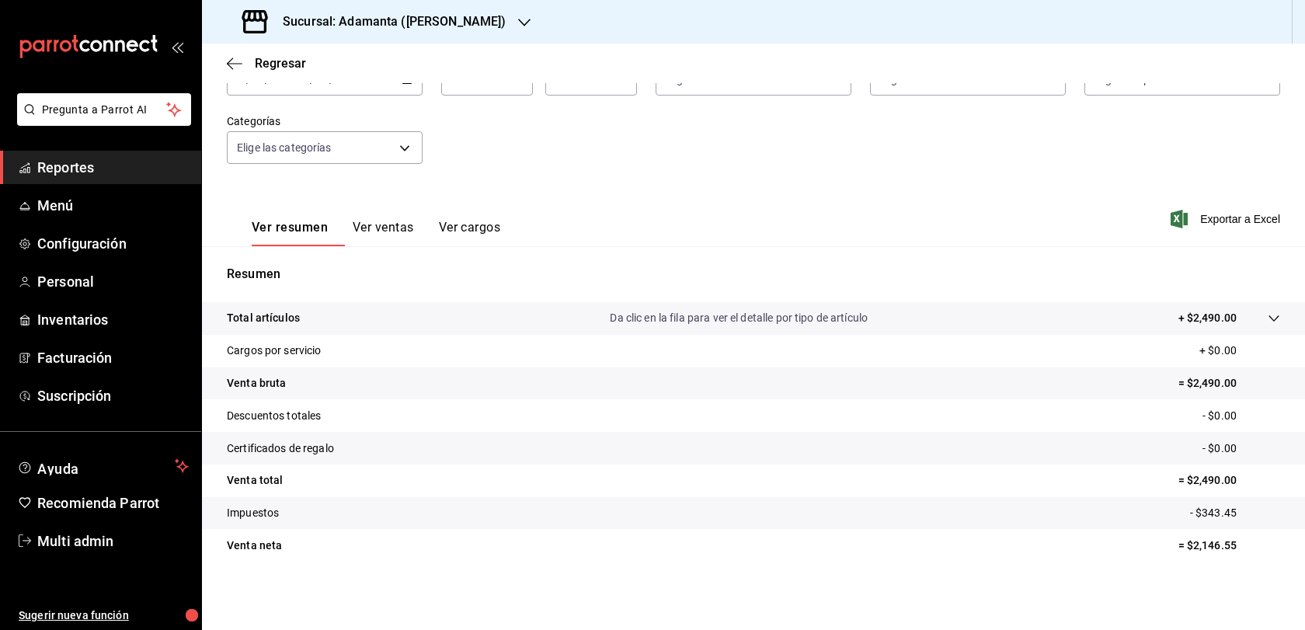
scroll to position [166, 0]
click at [402, 220] on button "Ver ventas" at bounding box center [383, 233] width 61 height 26
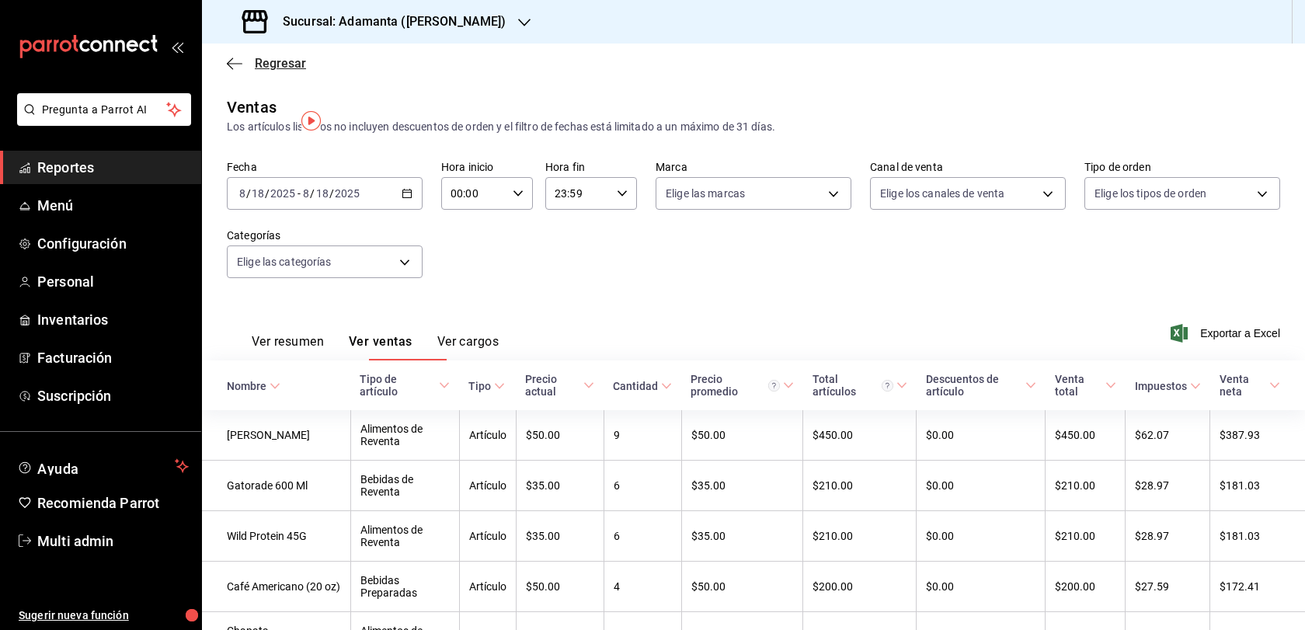
click at [281, 71] on span "Regresar" at bounding box center [280, 63] width 51 height 15
